Goal: Information Seeking & Learning: Learn about a topic

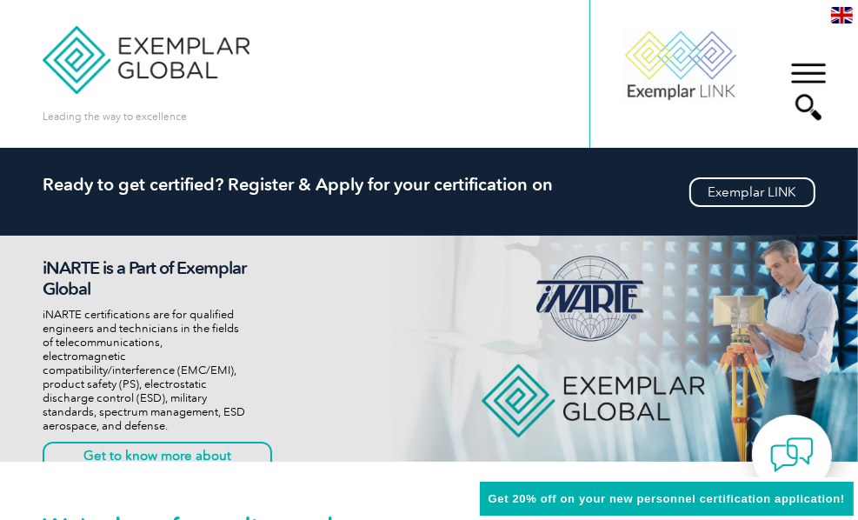
click at [842, 6] on div "en" at bounding box center [842, 14] width 32 height 29
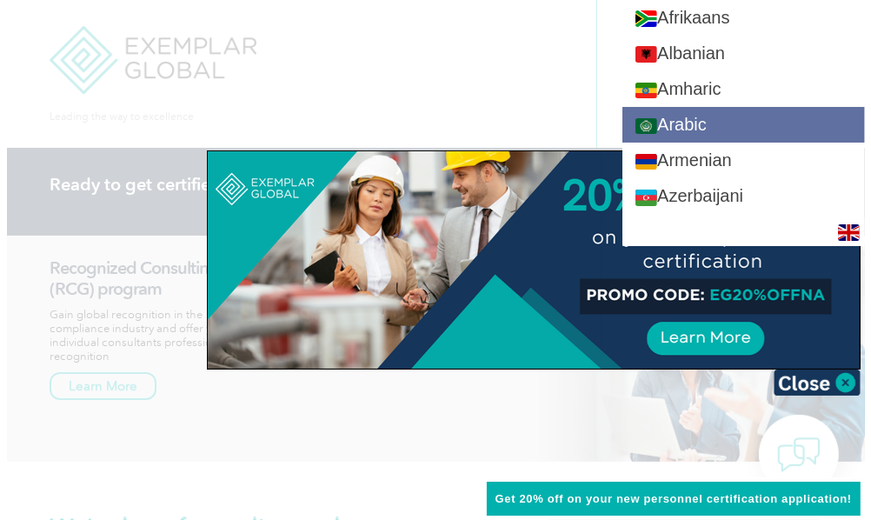
scroll to position [87, 0]
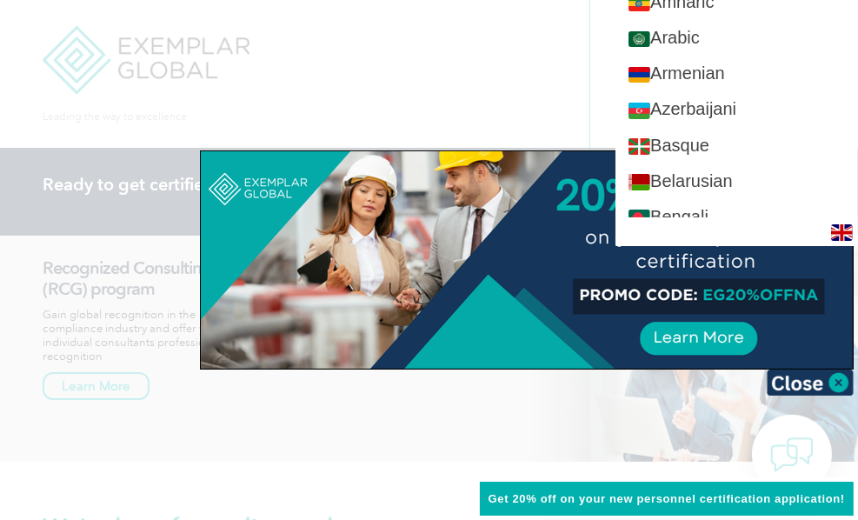
click at [481, 18] on div at bounding box center [429, 260] width 858 height 520
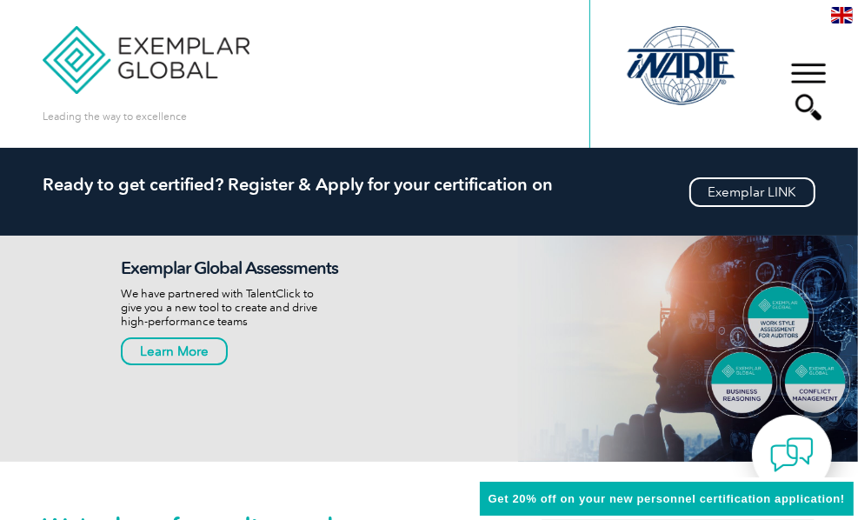
click at [814, 73] on div "▼" at bounding box center [808, 91] width 47 height 87
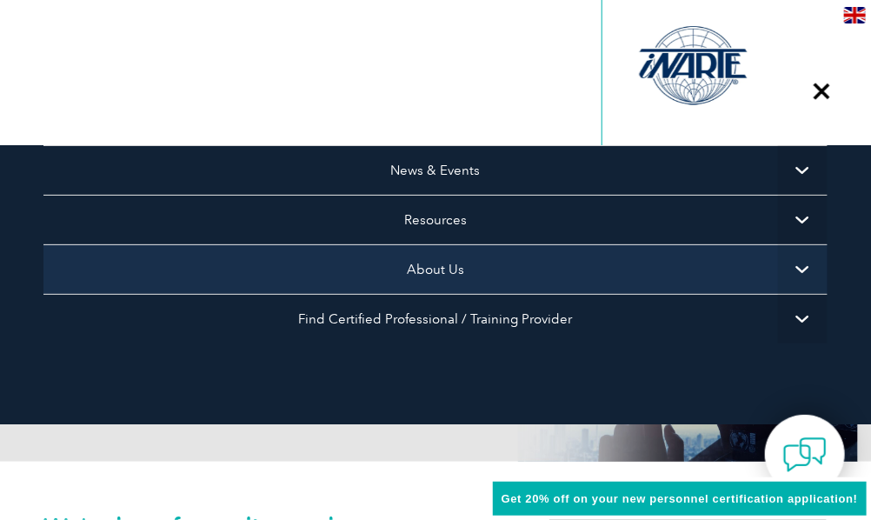
scroll to position [232, 0]
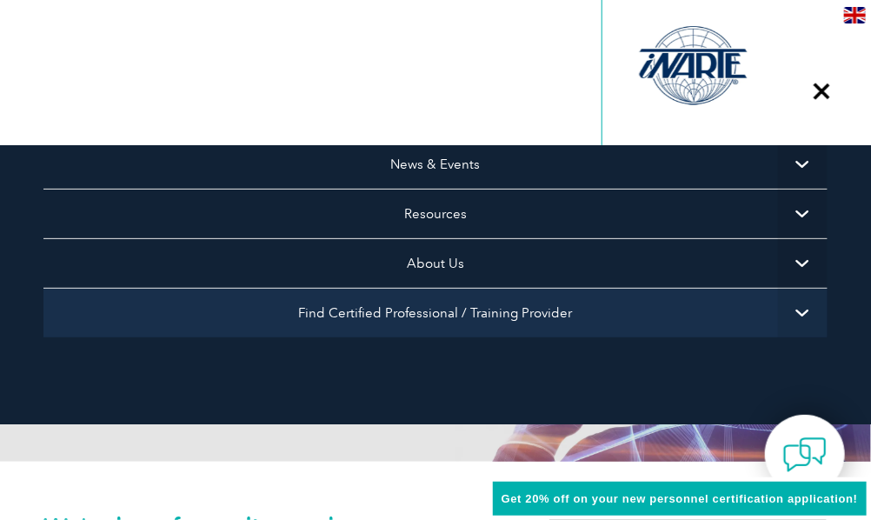
click at [466, 307] on link "Find Certified Professional / Training Provider" at bounding box center [435, 313] width 784 height 50
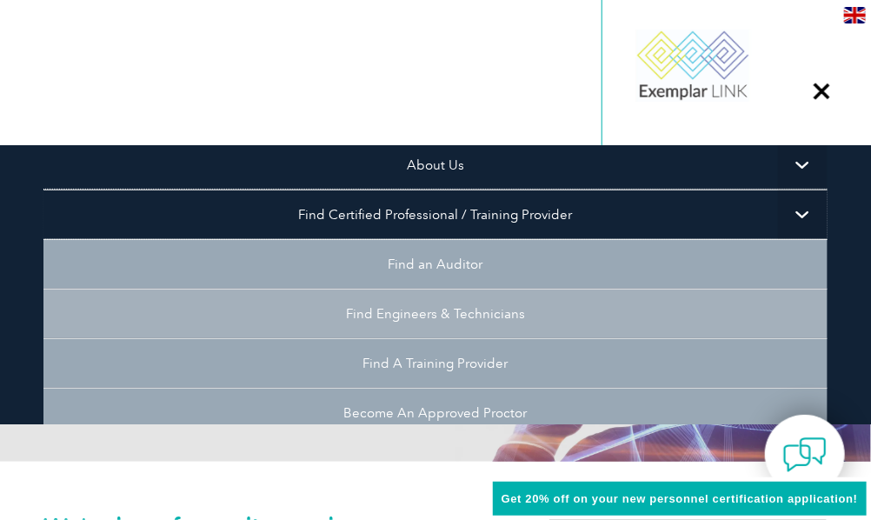
scroll to position [406, 0]
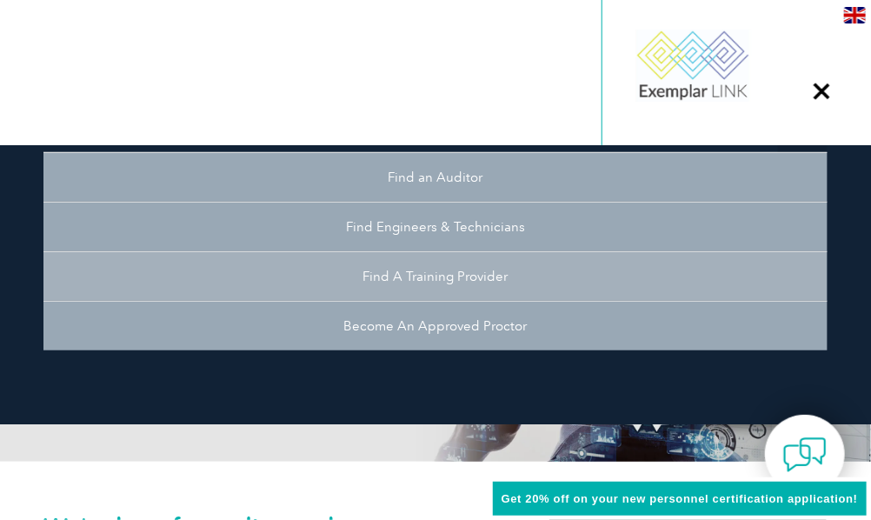
click at [443, 283] on link "Find A Training Provider" at bounding box center [435, 276] width 784 height 50
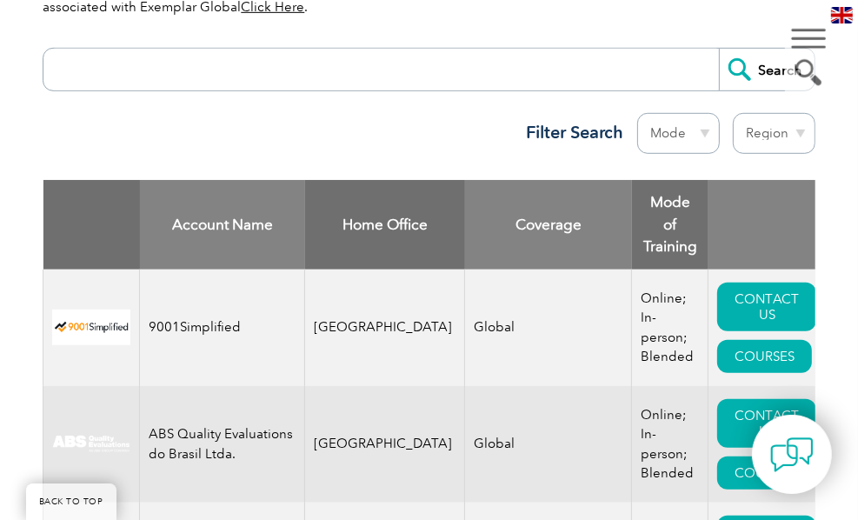
scroll to position [696, 0]
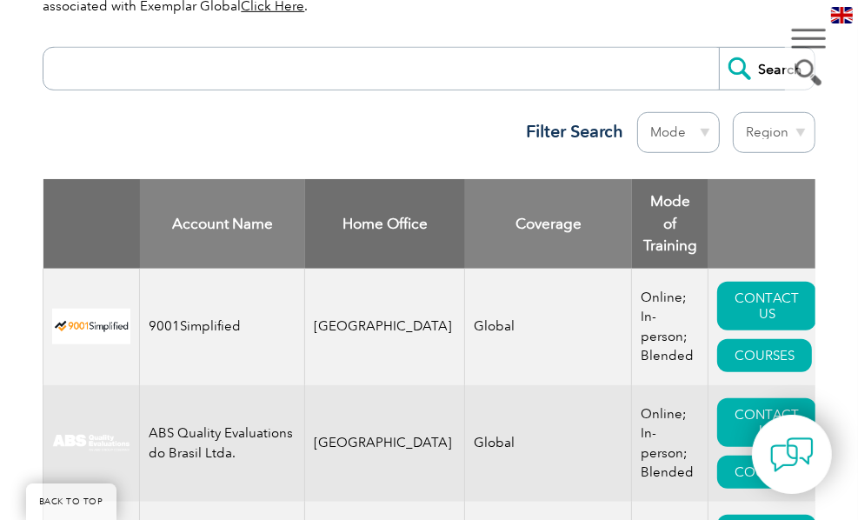
click at [779, 129] on select "Region [GEOGRAPHIC_DATA] [GEOGRAPHIC_DATA] [GEOGRAPHIC_DATA] [GEOGRAPHIC_DATA] …" at bounding box center [774, 132] width 83 height 41
select select "[GEOGRAPHIC_DATA]"
click at [733, 112] on select "Region Australia Bahrain Bangladesh Brazil Canada Colombia Dominican Republic E…" at bounding box center [774, 132] width 83 height 41
click at [173, 69] on input "search" at bounding box center [385, 69] width 666 height 42
type input "9001"
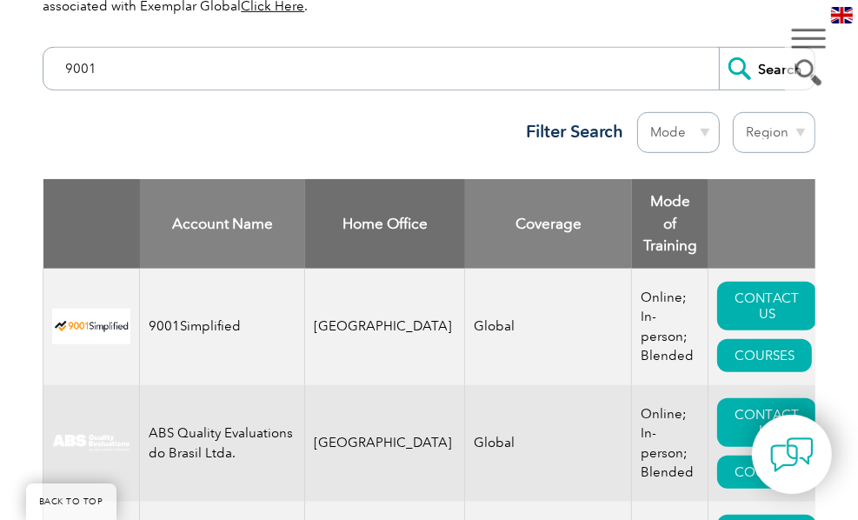
click at [719, 48] on input "Search" at bounding box center [767, 69] width 96 height 42
click at [756, 128] on select "Region Australia Bahrain Bangladesh Brazil Canada Colombia Dominican Republic E…" at bounding box center [774, 132] width 83 height 41
click at [733, 112] on select "Region [GEOGRAPHIC_DATA] [GEOGRAPHIC_DATA] [GEOGRAPHIC_DATA] [GEOGRAPHIC_DATA] …" at bounding box center [774, 132] width 83 height 41
drag, startPoint x: 773, startPoint y: 123, endPoint x: 767, endPoint y: 142, distance: 20.1
click at [773, 123] on select "Region Australia Bahrain Bangladesh Brazil Canada Colombia Dominican Republic E…" at bounding box center [774, 132] width 83 height 41
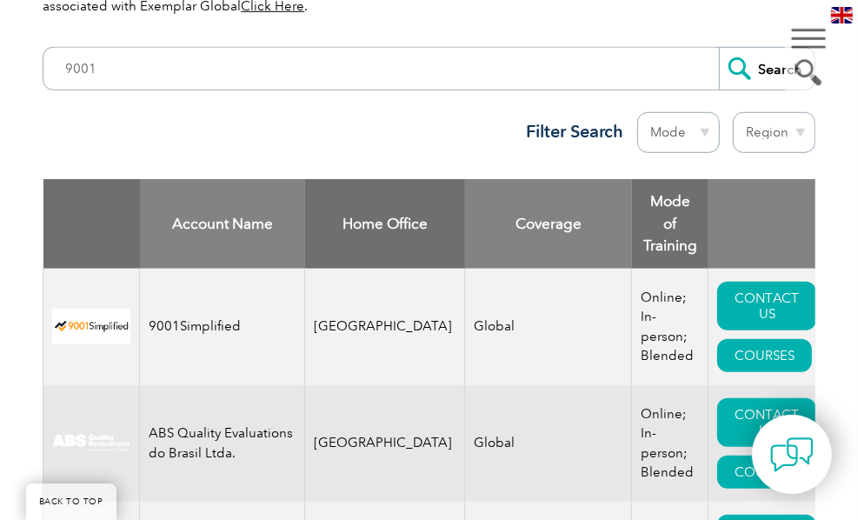
select select
click at [733, 112] on select "Region Australia Bahrain Bangladesh Brazil Canada Colombia Dominican Republic E…" at bounding box center [774, 132] width 83 height 41
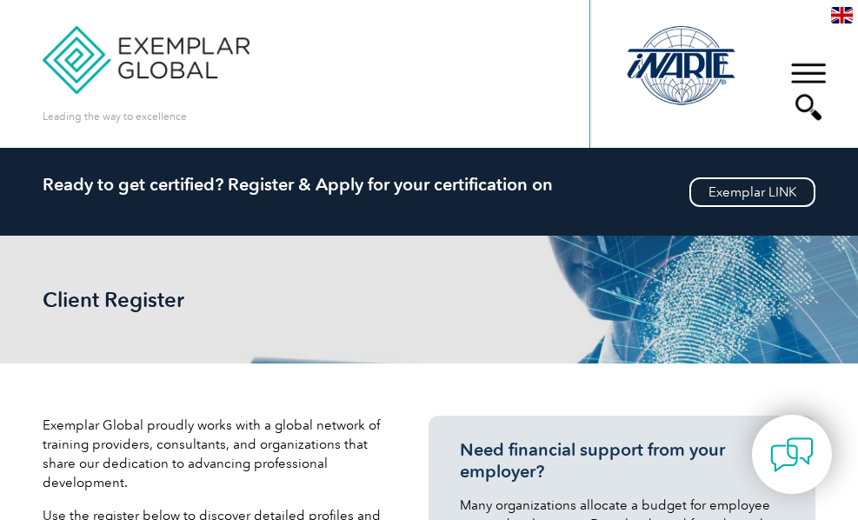
select select "[GEOGRAPHIC_DATA]"
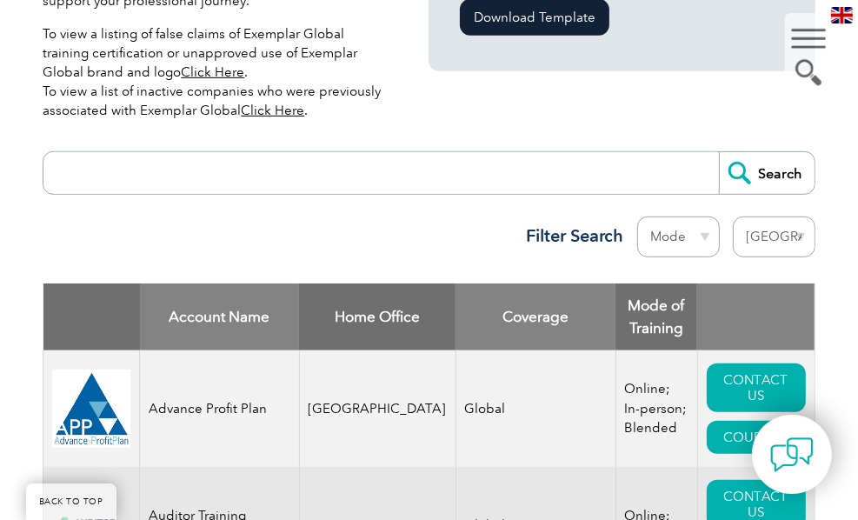
scroll to position [696, 0]
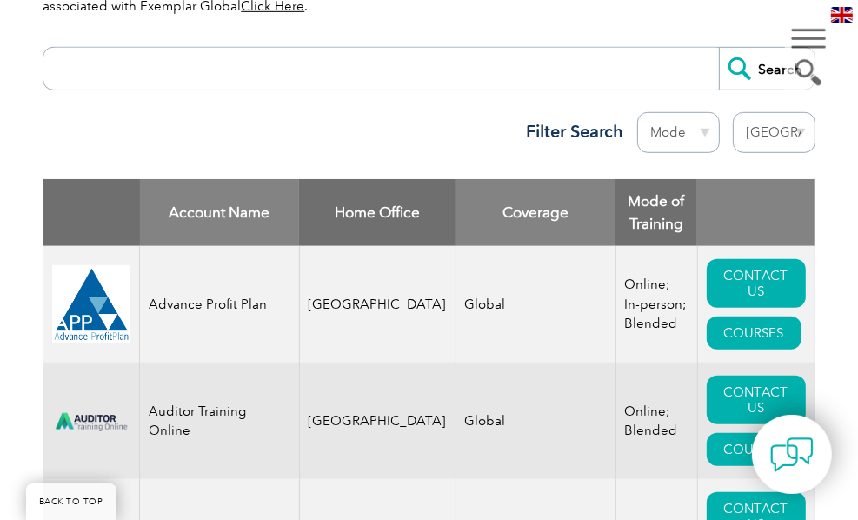
click at [326, 77] on input "search" at bounding box center [385, 69] width 666 height 42
type input "ISO 1901"
click at [719, 48] on input "Search" at bounding box center [767, 69] width 96 height 42
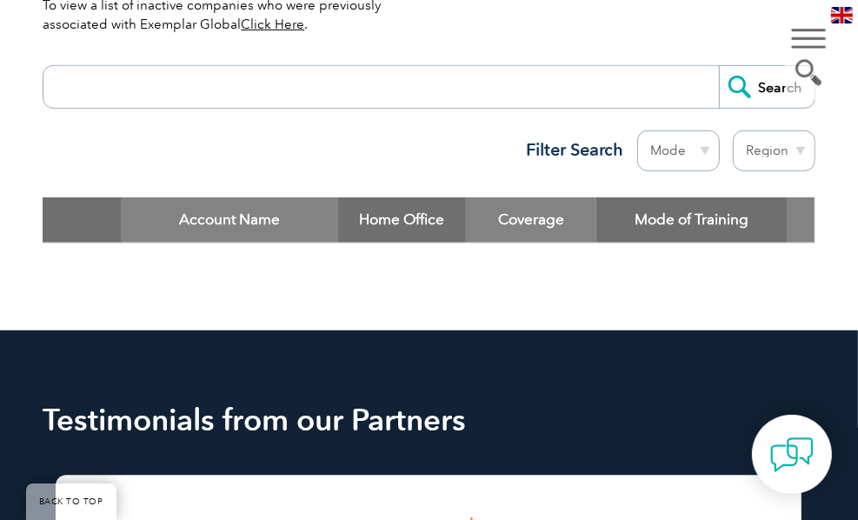
scroll to position [609, 0]
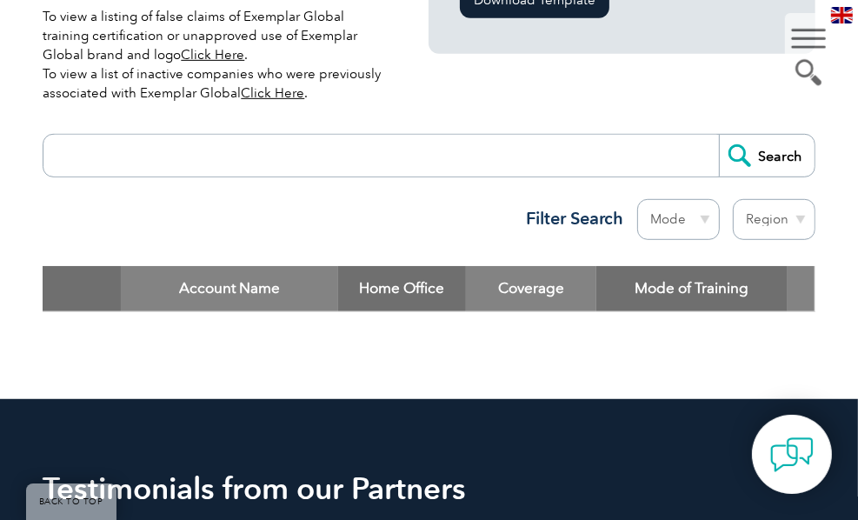
click at [334, 141] on input "search" at bounding box center [385, 156] width 666 height 42
type input "ISO 19001"
click at [739, 157] on input "Search" at bounding box center [767, 156] width 96 height 42
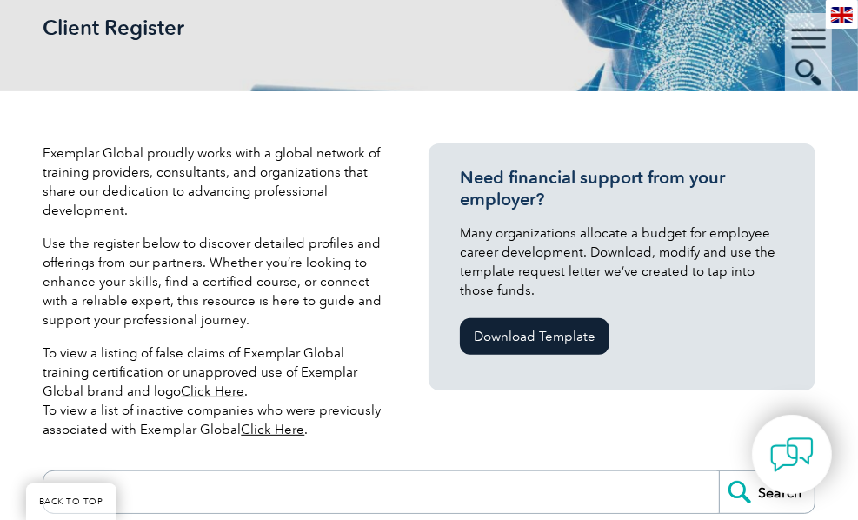
scroll to position [261, 0]
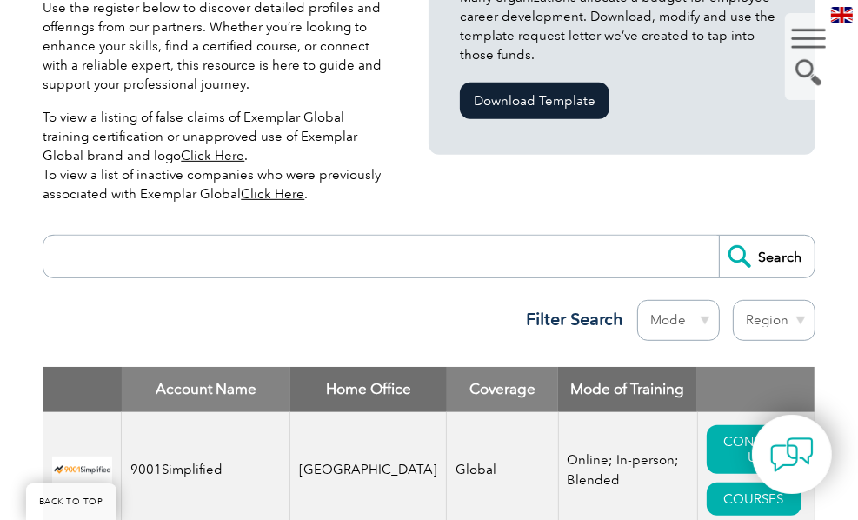
scroll to position [696, 0]
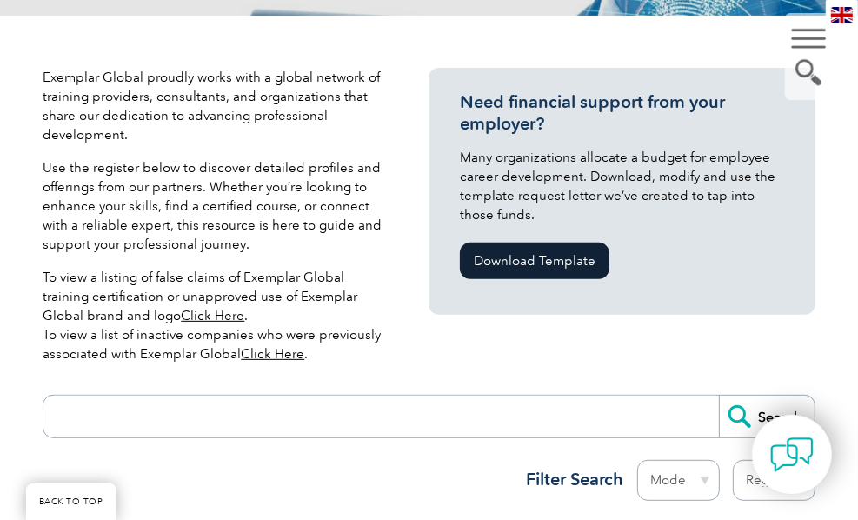
scroll to position [522, 0]
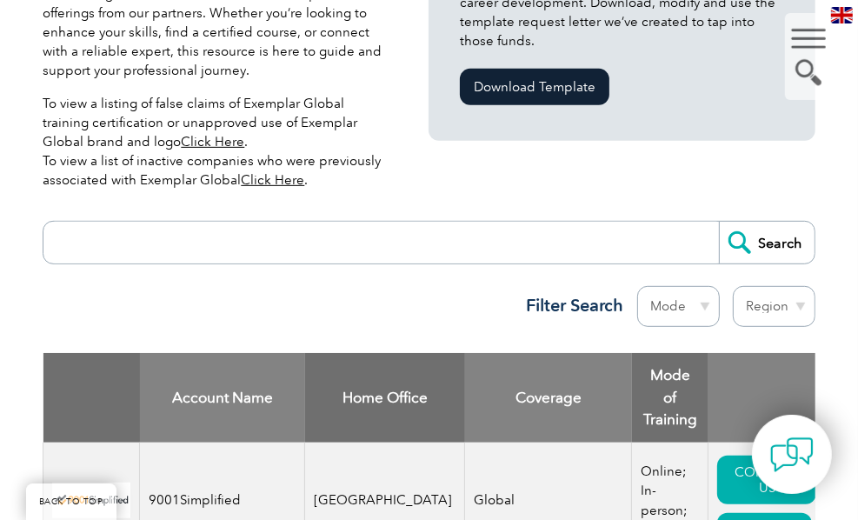
drag, startPoint x: 796, startPoint y: 312, endPoint x: 787, endPoint y: 312, distance: 9.6
click at [796, 312] on select "Region Australia Bahrain Bangladesh Brazil Canada Colombia Dominican Republic E…" at bounding box center [774, 306] width 83 height 41
select select "[GEOGRAPHIC_DATA]"
click at [733, 286] on select "Region Australia Bahrain Bangladesh Brazil Canada Colombia Dominican Republic E…" at bounding box center [774, 306] width 83 height 41
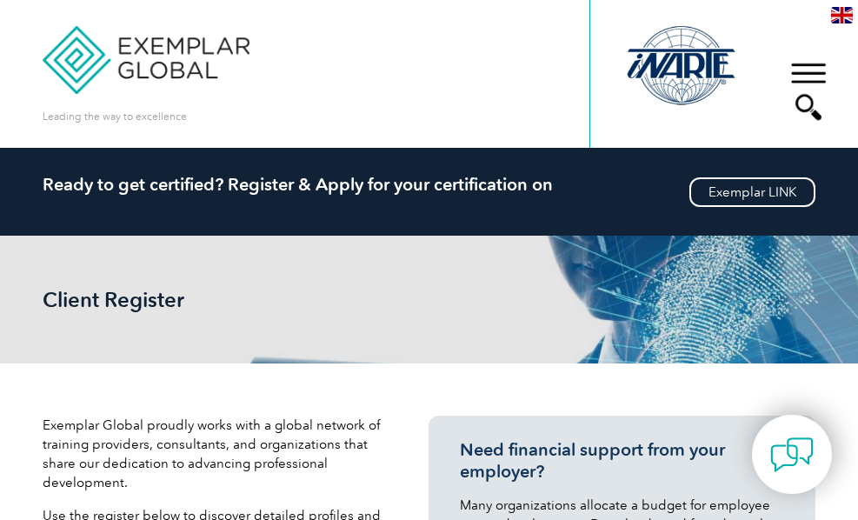
select select "[GEOGRAPHIC_DATA]"
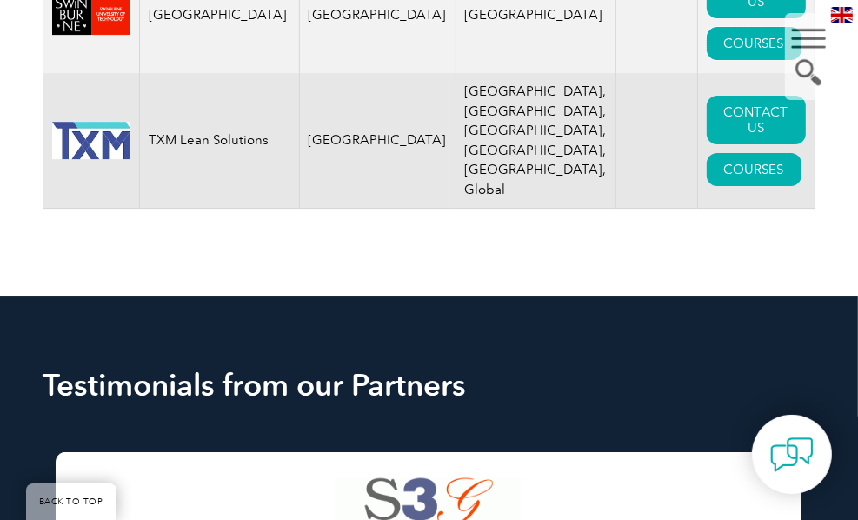
scroll to position [3825, 0]
